Goal: Information Seeking & Learning: Learn about a topic

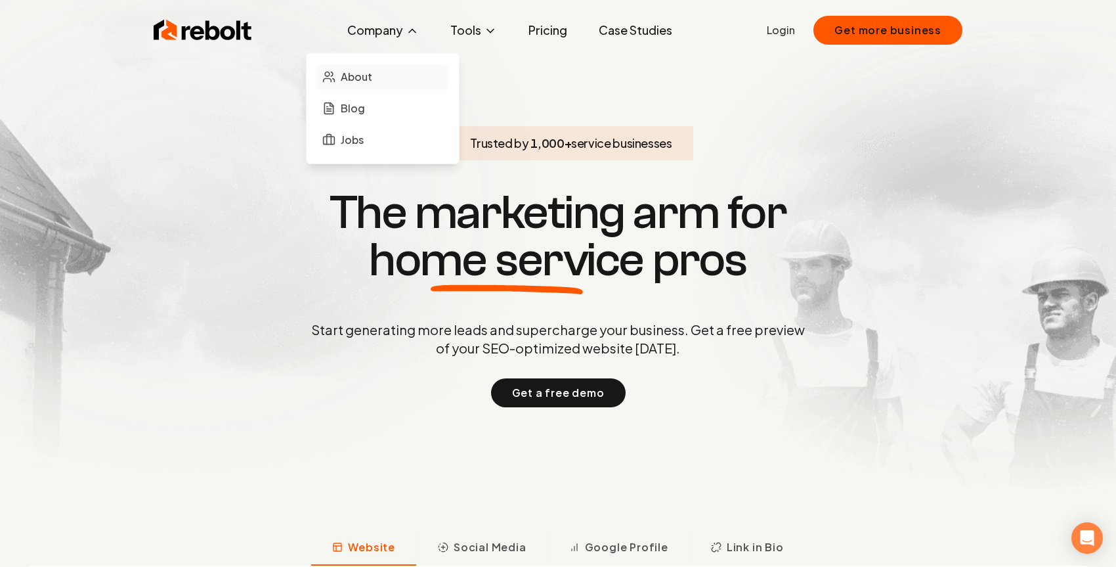
click at [353, 70] on span "About" at bounding box center [357, 77] width 32 height 16
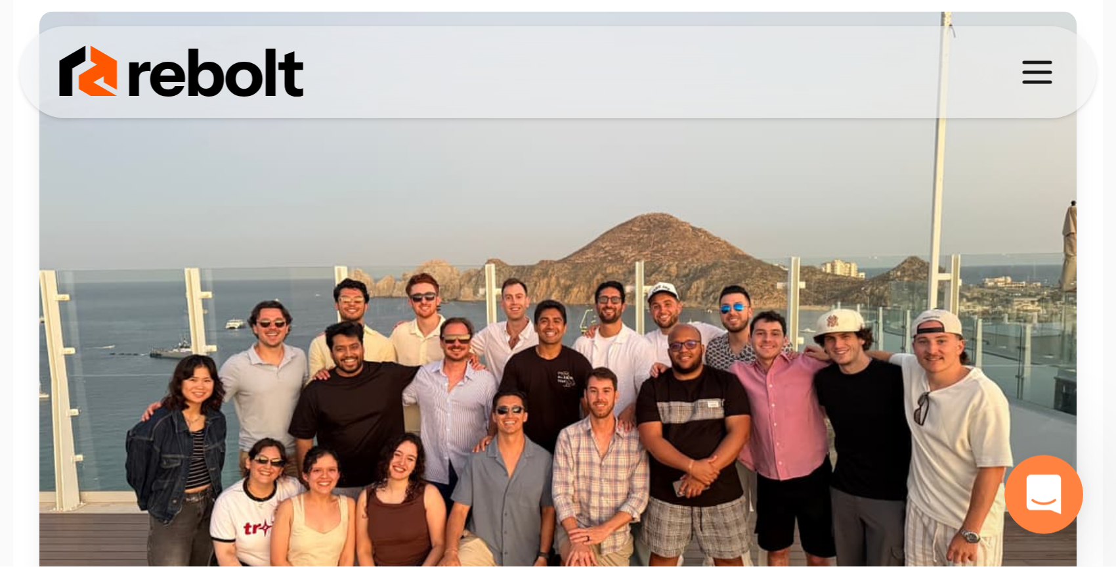
scroll to position [447, 0]
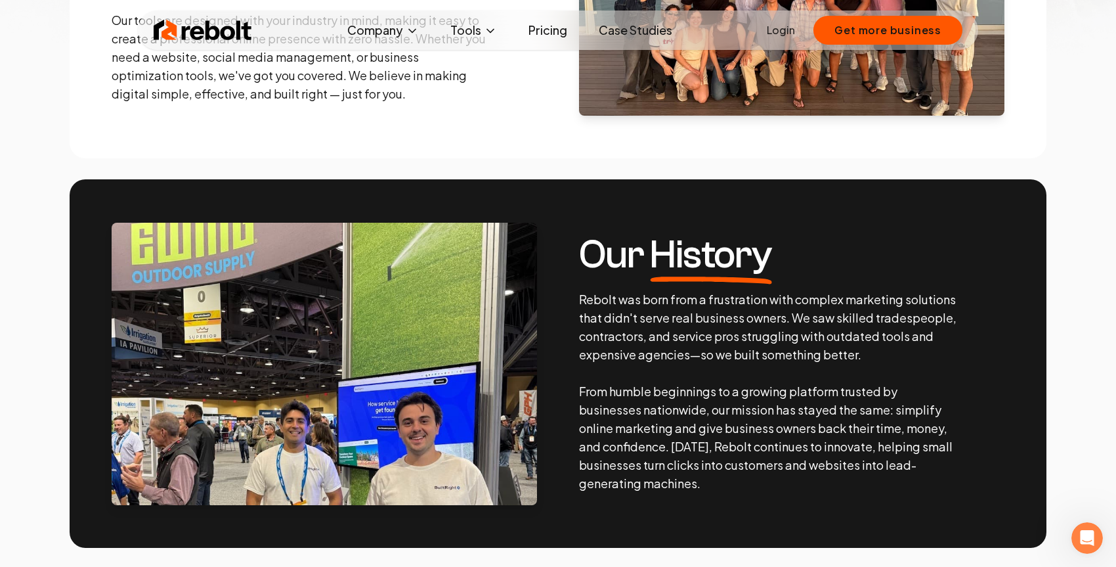
drag, startPoint x: 446, startPoint y: 0, endPoint x: 548, endPoint y: 199, distance: 223.5
click at [548, 199] on section "Our History Rebolt was born from a frustration with complex marketing solutions…" at bounding box center [558, 363] width 977 height 368
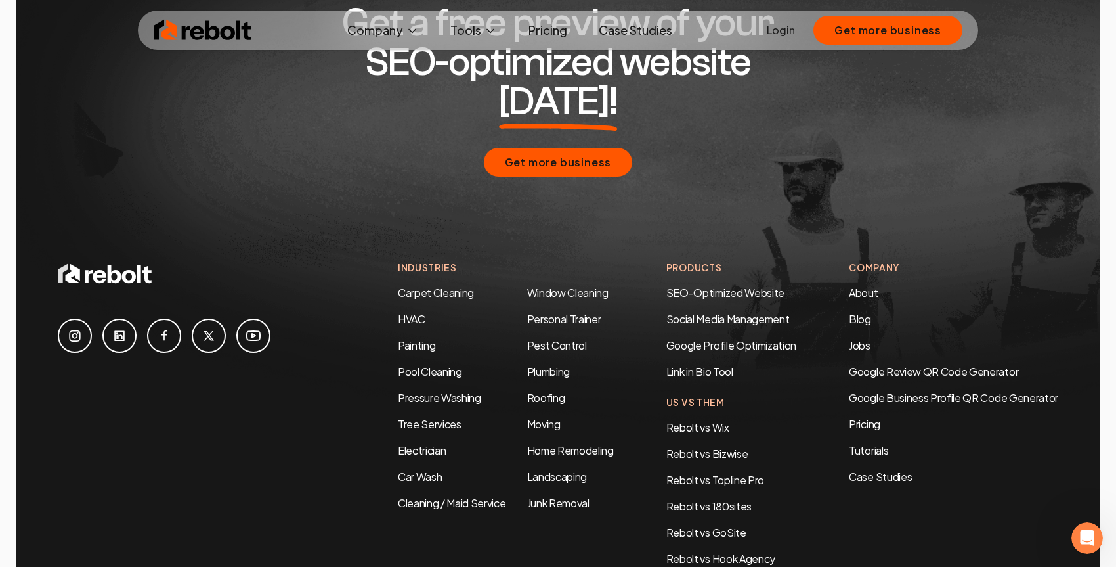
scroll to position [3960, 0]
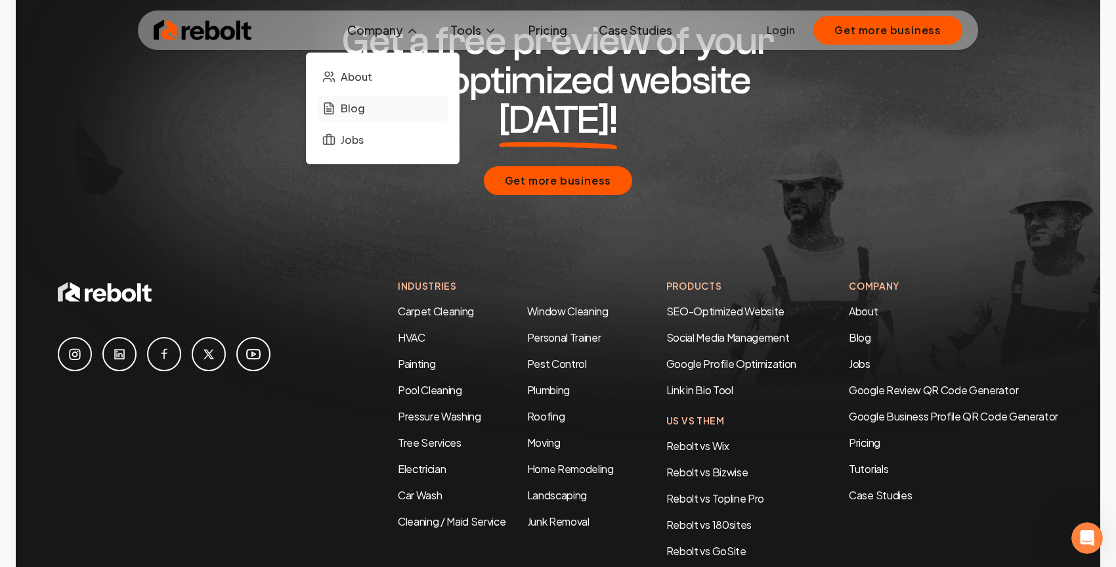
click at [358, 108] on span "Blog" at bounding box center [353, 108] width 24 height 16
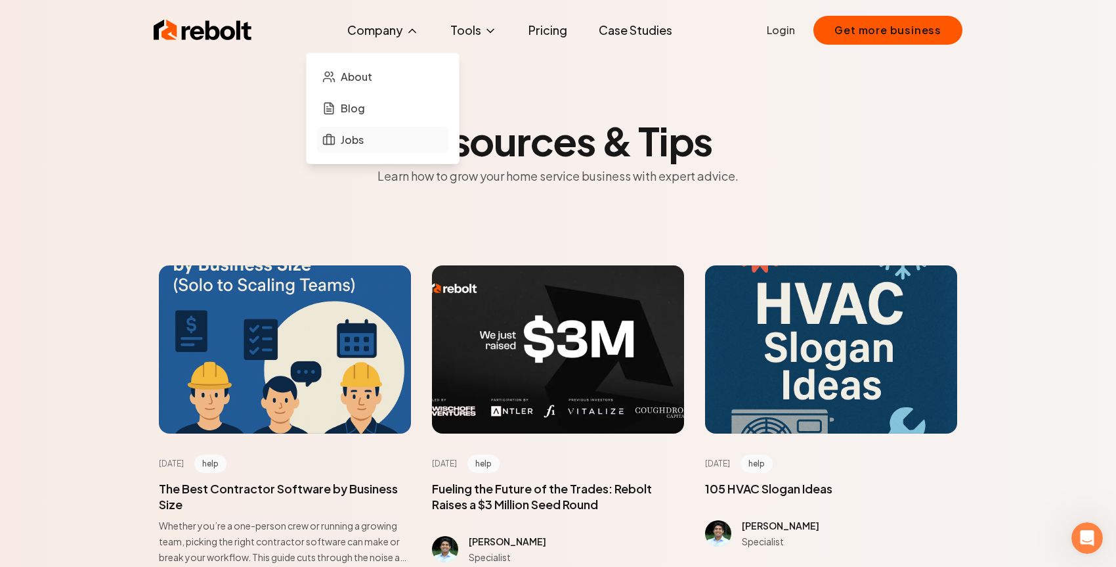
click at [359, 137] on span "Jobs" at bounding box center [352, 140] width 23 height 16
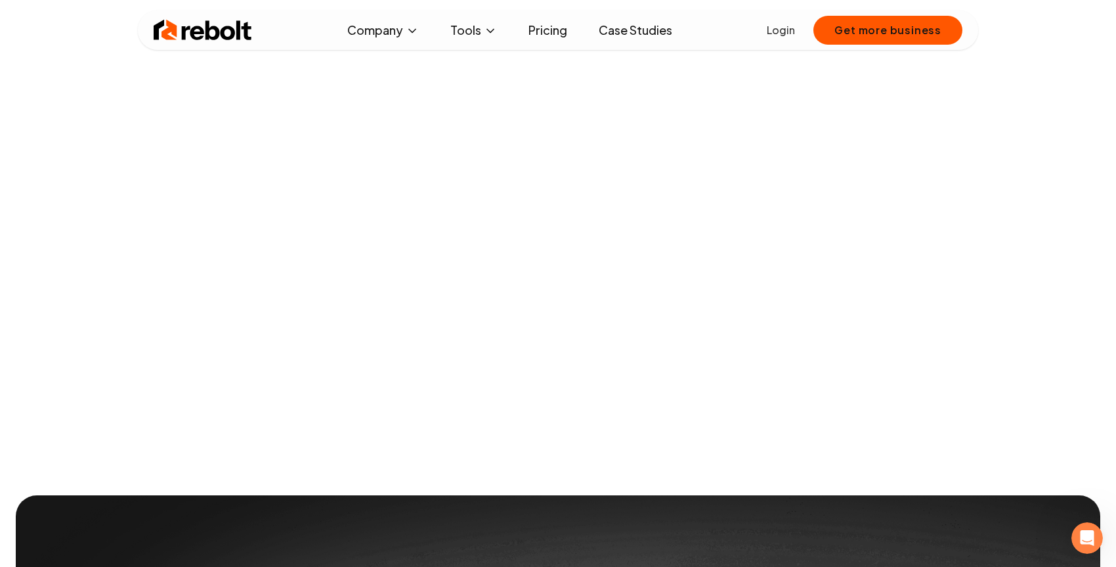
scroll to position [197, 0]
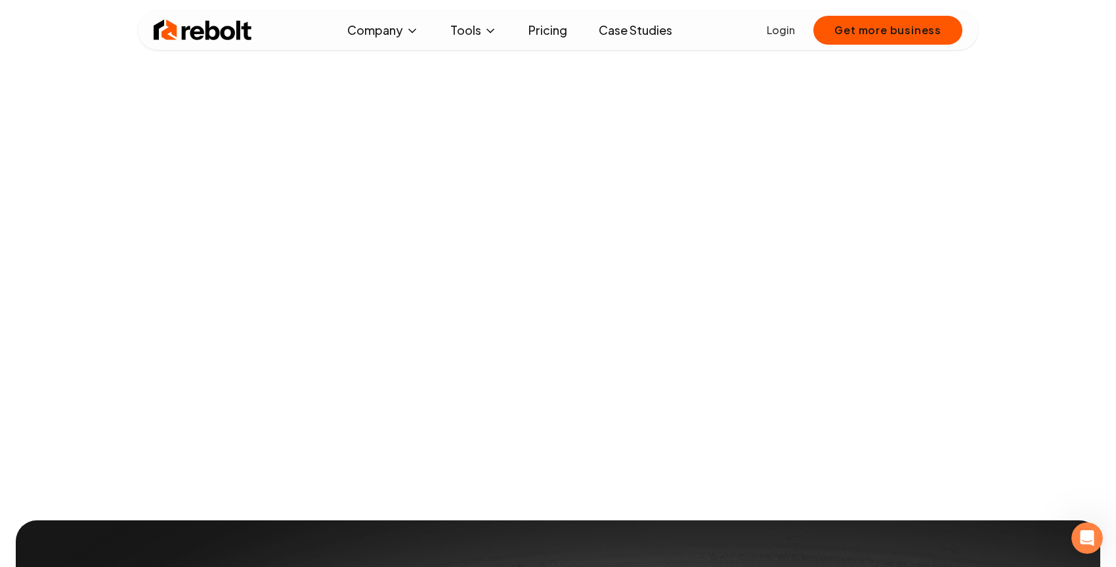
scroll to position [131, 0]
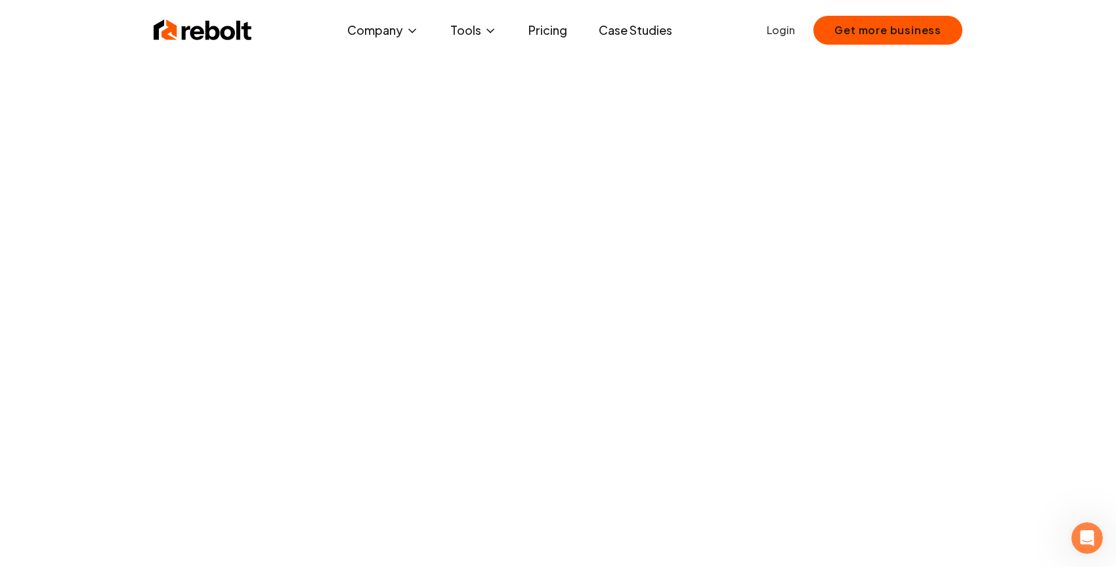
click at [557, 22] on link "Pricing" at bounding box center [548, 30] width 60 height 26
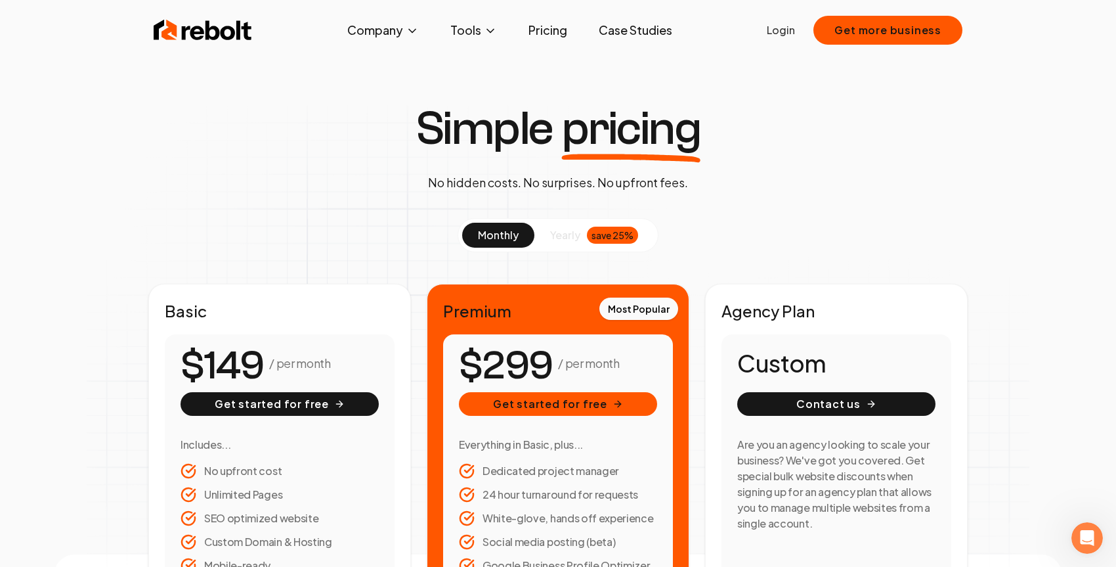
click at [636, 26] on link "Case Studies" at bounding box center [635, 30] width 95 height 26
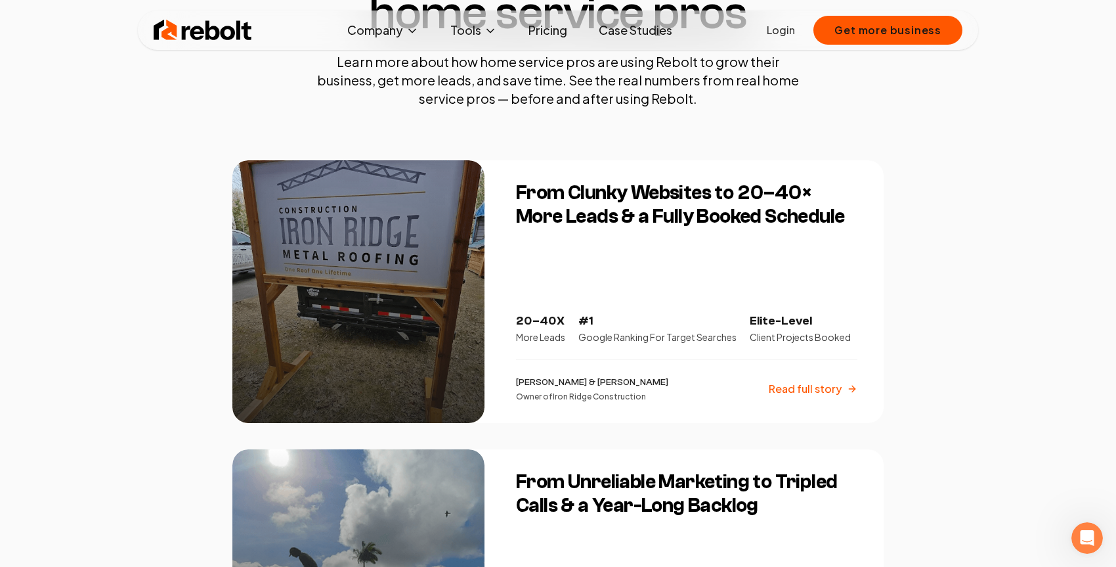
scroll to position [197, 0]
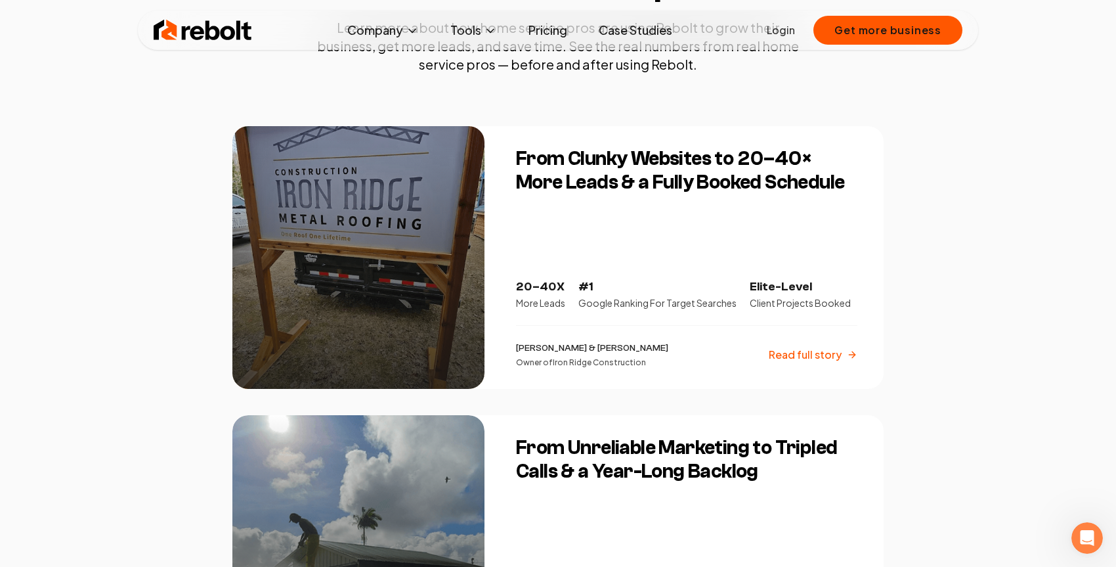
click at [806, 356] on p "Read full story" at bounding box center [805, 355] width 73 height 16
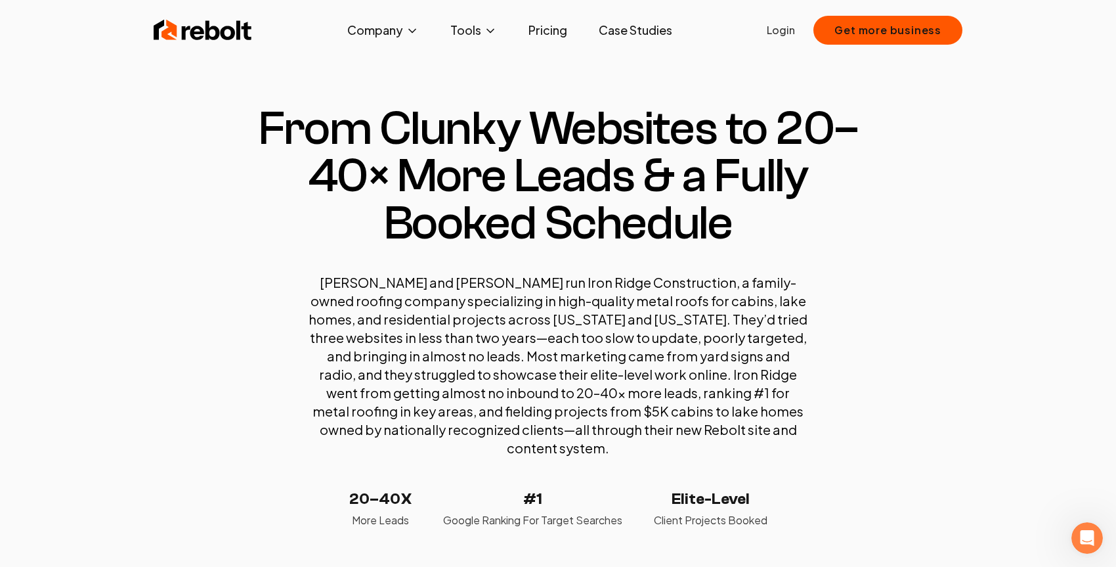
click at [539, 29] on link "Pricing" at bounding box center [548, 30] width 60 height 26
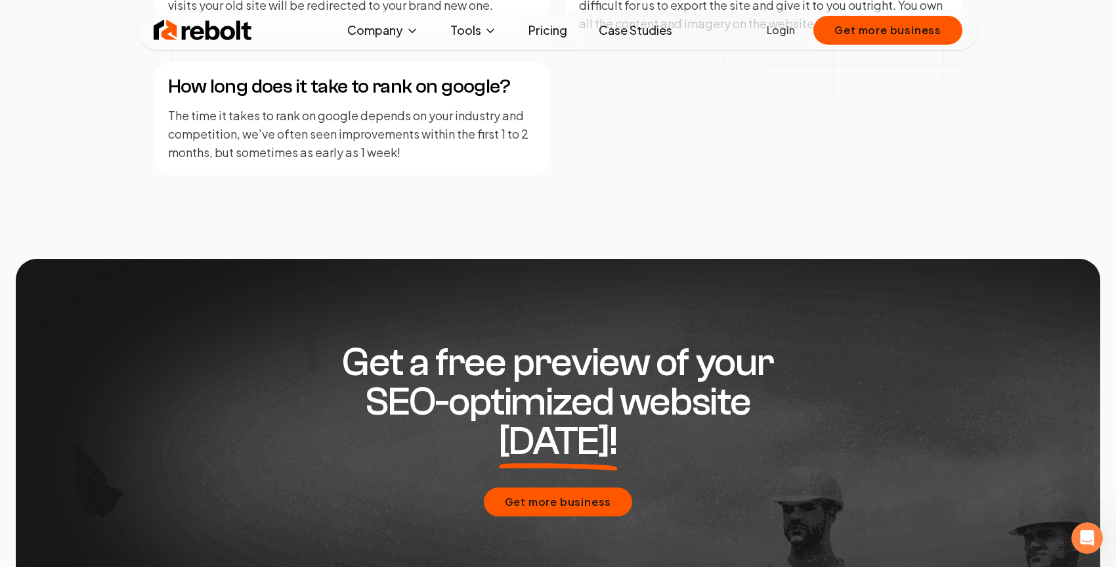
scroll to position [2233, 0]
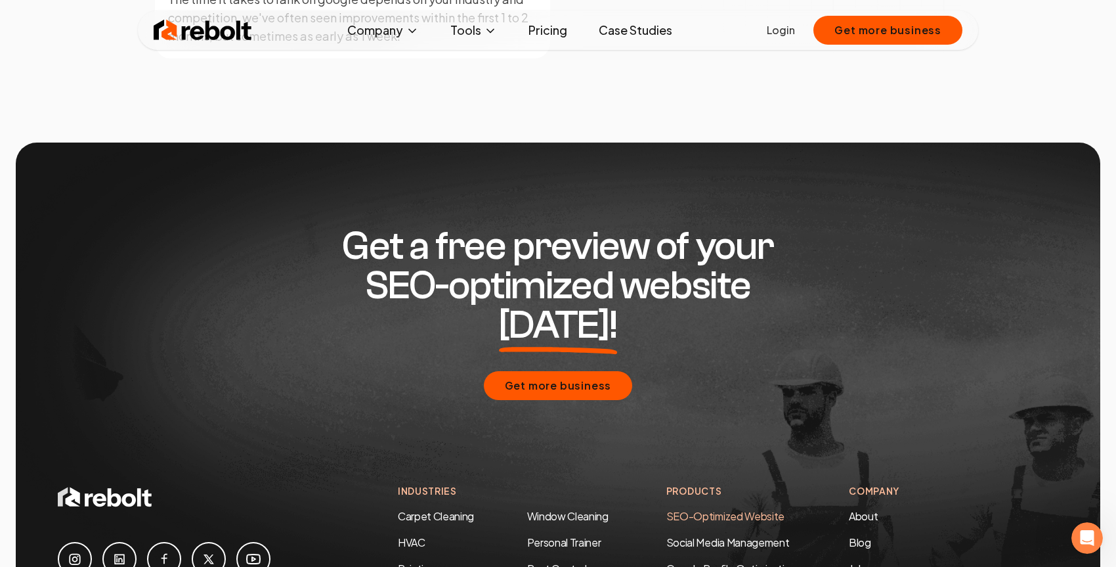
click at [761, 509] on link "SEO-Optimized Website" at bounding box center [726, 516] width 118 height 14
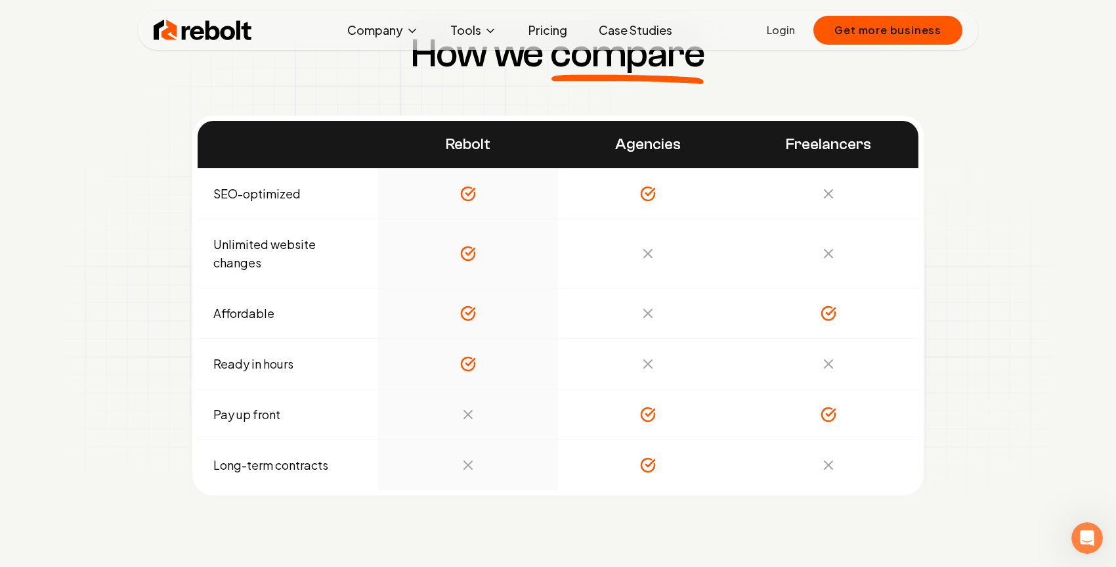
scroll to position [4520, 0]
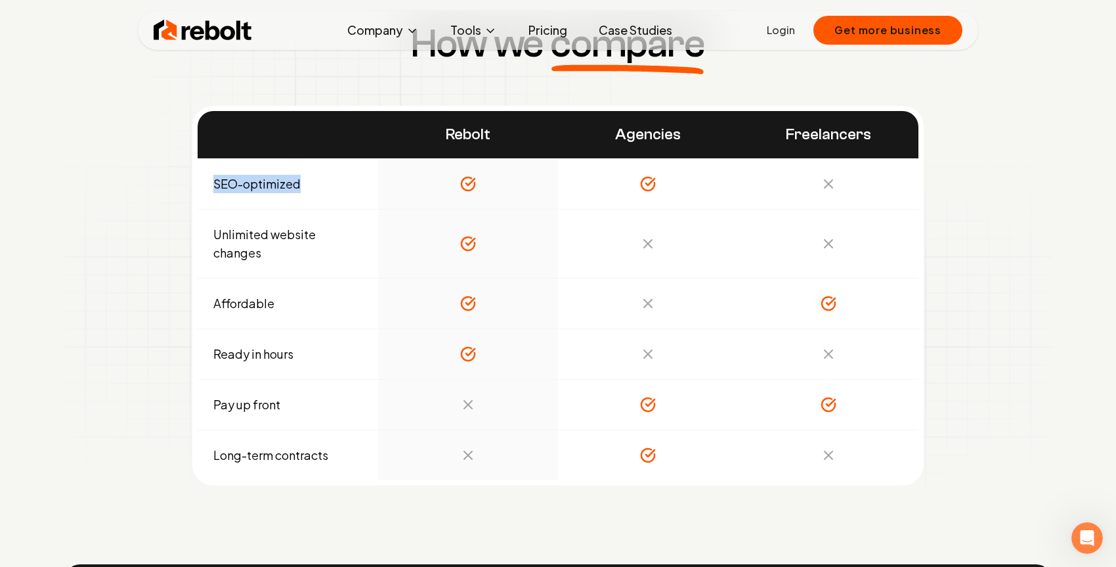
drag, startPoint x: 214, startPoint y: 185, endPoint x: 311, endPoint y: 186, distance: 96.5
click at [311, 186] on td "SEO-optimized" at bounding box center [288, 183] width 181 height 51
copy td "SEO-optimized"
click at [327, 93] on div "How we compare Rebolt Agencies Freelancers SEO-optimized Unlimited website chan…" at bounding box center [558, 254] width 988 height 461
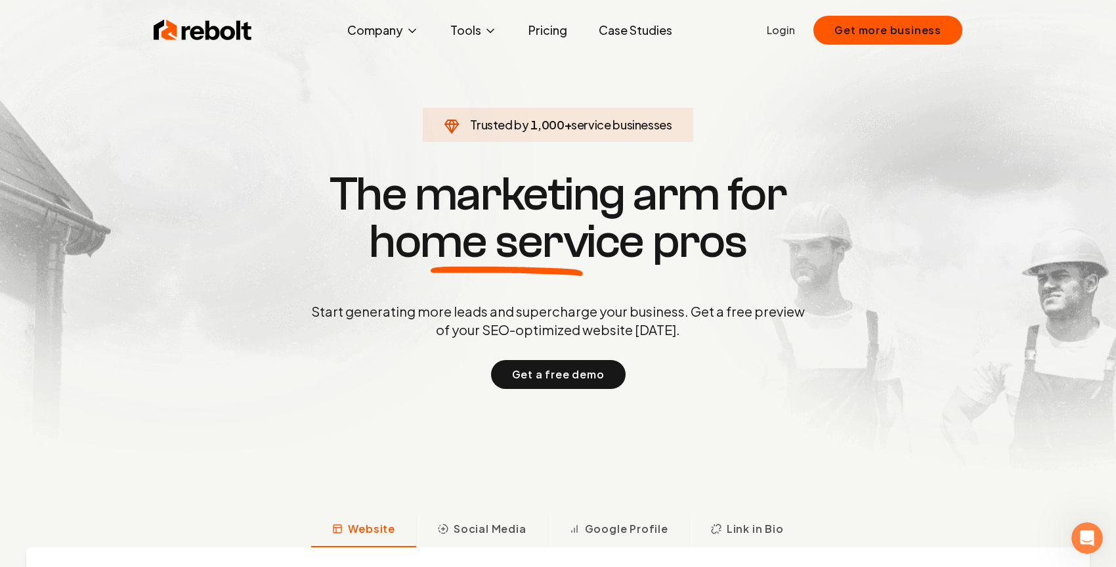
scroll to position [0, 0]
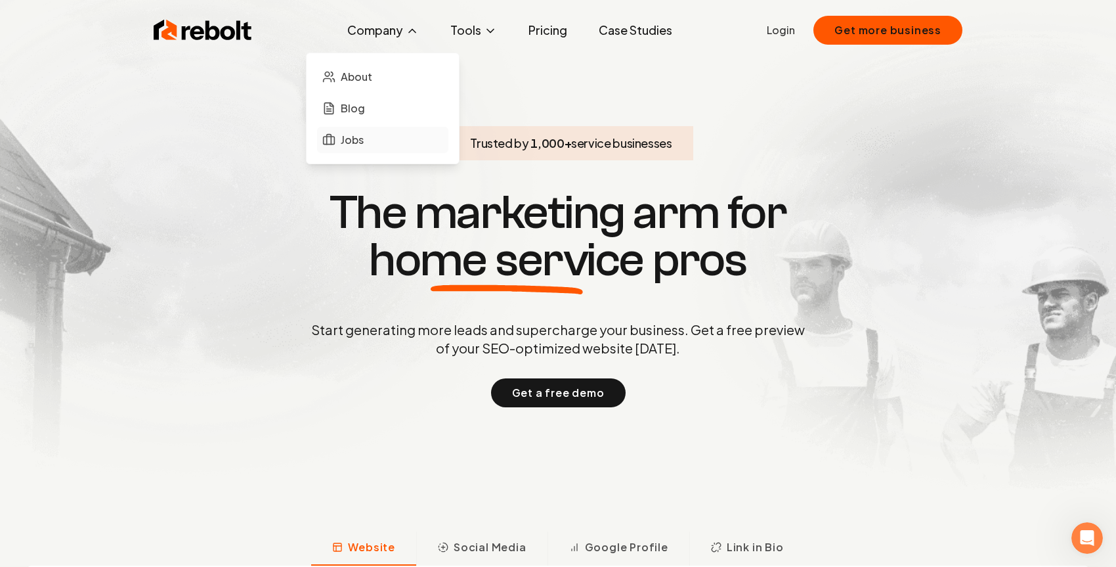
click at [364, 138] on span "Jobs" at bounding box center [352, 140] width 23 height 16
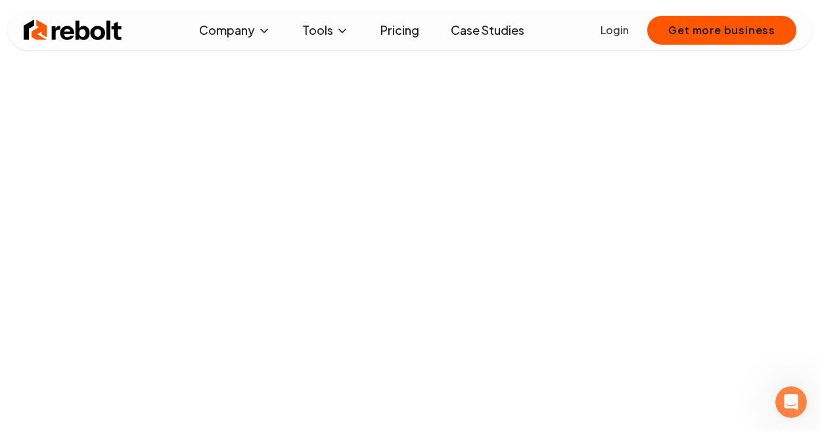
scroll to position [1060, 0]
